Goal: Information Seeking & Learning: Learn about a topic

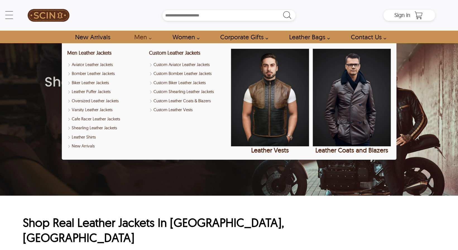
click at [140, 38] on link "Men" at bounding box center [141, 37] width 27 height 13
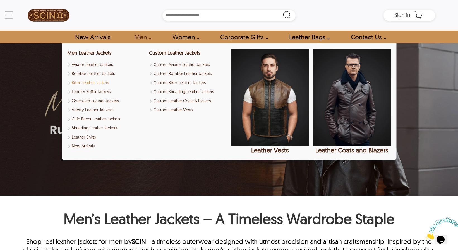
click at [101, 82] on link "Biker Leather Jackets" at bounding box center [106, 83] width 78 height 6
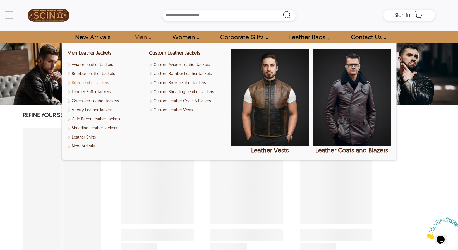
select select "********"
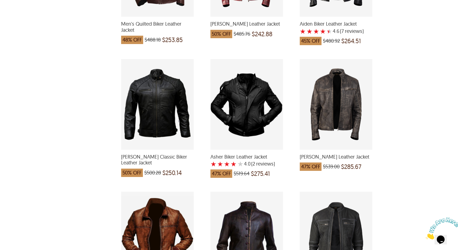
scroll to position [340, 0]
click at [333, 101] on div "Lewis Biker Leather Jacket which was at a price of $539.00, now after discount …" at bounding box center [335, 104] width 73 height 91
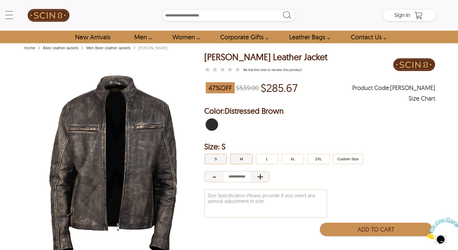
click at [240, 161] on button "M" at bounding box center [241, 159] width 22 height 10
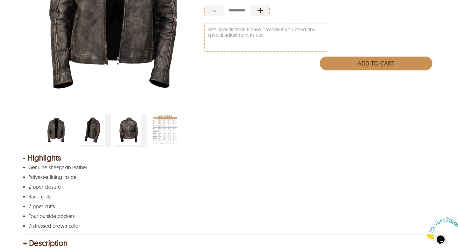
scroll to position [167, 0]
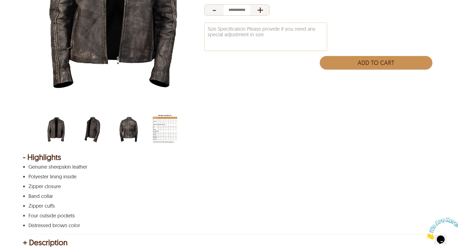
click at [120, 129] on img "lewis-biker-leather-jacket-back.jpg" at bounding box center [128, 129] width 25 height 31
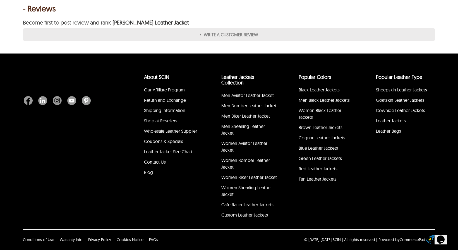
scroll to position [533, 0]
click at [151, 239] on span "FAQs" at bounding box center [153, 239] width 9 height 5
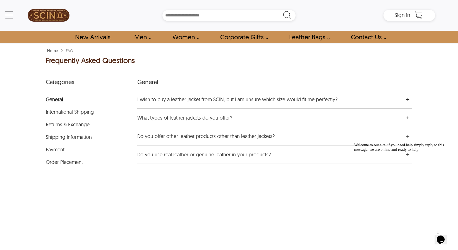
click at [196, 99] on div "I wish to buy a leather jacket from SCIN, but I am unsure which size would fit …" at bounding box center [248, 99] width 223 height 7
click at [72, 110] on li "International Shipping" at bounding box center [91, 109] width 91 height 13
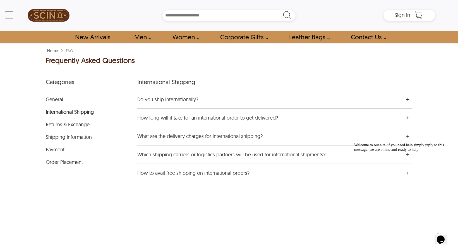
click at [161, 102] on div "Do you ship internationally?" at bounding box center [248, 99] width 223 height 7
click at [65, 135] on li "Shipping Information" at bounding box center [91, 134] width 91 height 13
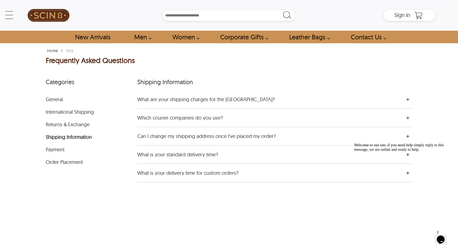
click at [157, 100] on div "What are your shipping charges for the [GEOGRAPHIC_DATA]?" at bounding box center [248, 99] width 223 height 7
click at [62, 102] on li "General" at bounding box center [91, 96] width 91 height 13
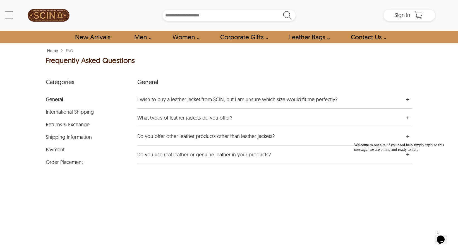
click at [160, 156] on div "Do you use real leather or genuine leather in your products?" at bounding box center [248, 154] width 223 height 7
click at [57, 163] on li "Order Placement" at bounding box center [91, 159] width 91 height 13
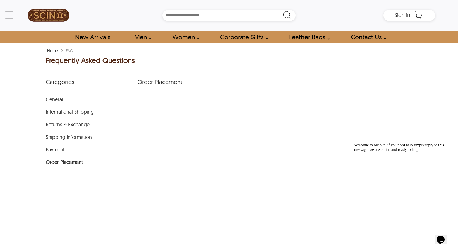
click at [57, 148] on li "Payment" at bounding box center [91, 147] width 91 height 13
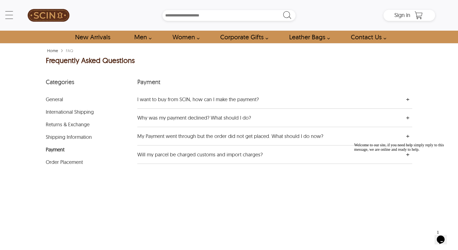
click at [61, 137] on li "Shipping Information" at bounding box center [91, 134] width 91 height 13
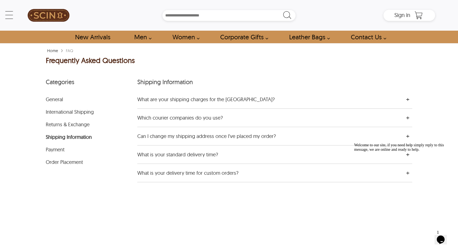
click at [170, 119] on div "Which courier companies do you use?" at bounding box center [248, 117] width 223 height 7
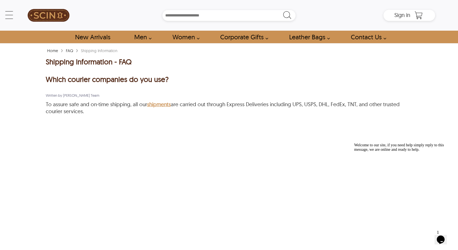
click at [47, 16] on img at bounding box center [49, 15] width 42 height 25
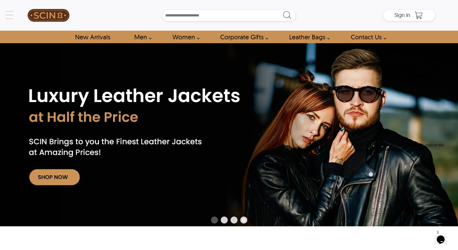
click at [23, 13] on div "← Menu New Arrivals Men Leather Jackets Aviator Leather Jackets Bomber Leather …" at bounding box center [229, 15] width 412 height 31
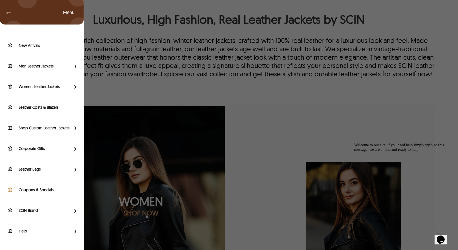
scroll to position [346, 0]
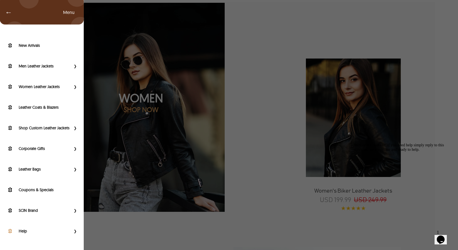
click at [30, 229] on div "Help" at bounding box center [42, 232] width 84 height 21
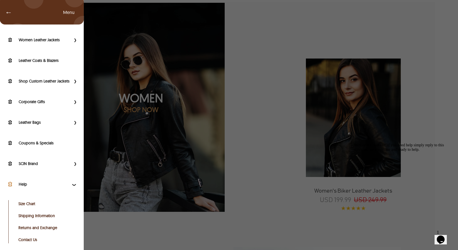
scroll to position [51, 0]
click at [23, 238] on link "Contact Us" at bounding box center [46, 240] width 56 height 6
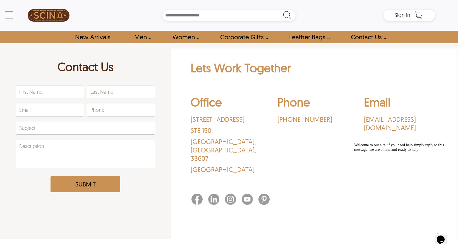
click at [47, 13] on img at bounding box center [49, 15] width 42 height 25
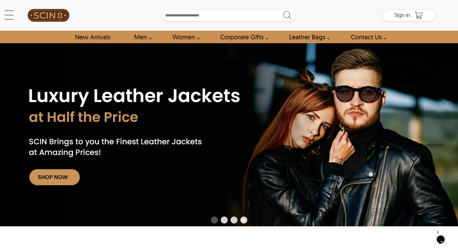
click at [3, 16] on div "← Menu New Arrivals Men Leather Jackets Aviator Leather Jackets Bomber Leather …" at bounding box center [229, 21] width 458 height 43
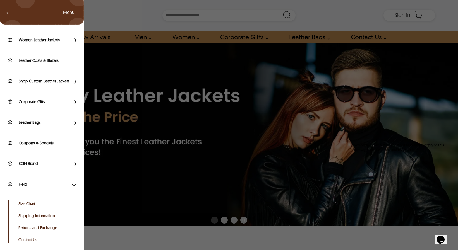
click at [23, 10] on div "← Menu New Arrivals Men Leather Jackets Aviator Leather Jackets Bomber Leather …" at bounding box center [229, 15] width 412 height 31
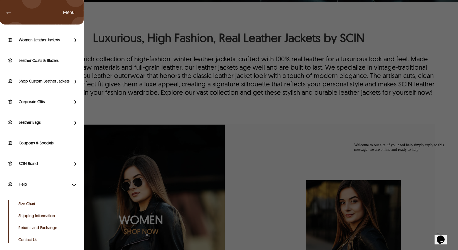
scroll to position [51, 0]
click at [193, 74] on div "← Menu New Arrivals Men Leather Jackets Aviator Leather Jackets Bomber Leather …" at bounding box center [229, 125] width 458 height 250
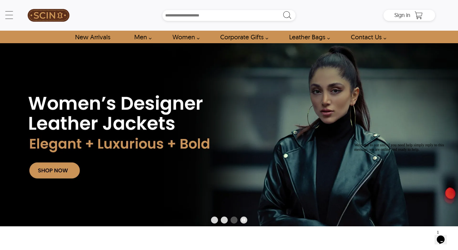
scroll to position [0, 0]
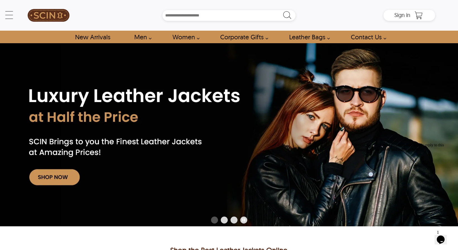
scroll to position [346, 0]
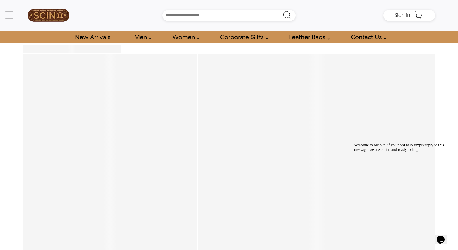
scroll to position [254, 0]
